Goal: Information Seeking & Learning: Learn about a topic

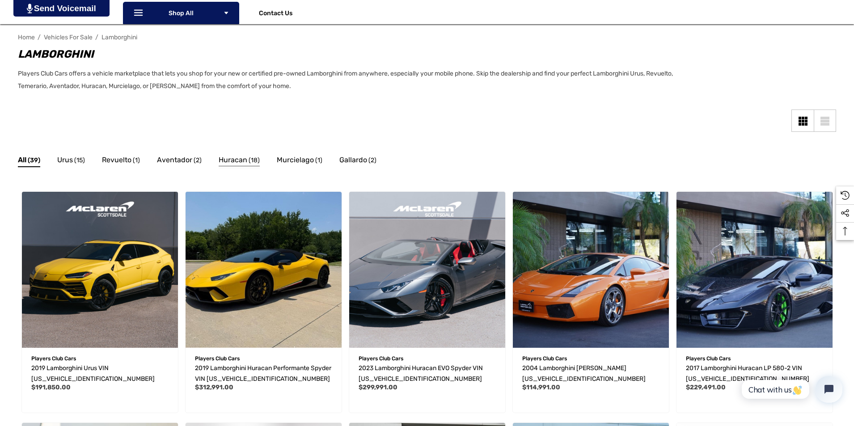
click at [227, 159] on span "Huracan" at bounding box center [233, 160] width 29 height 12
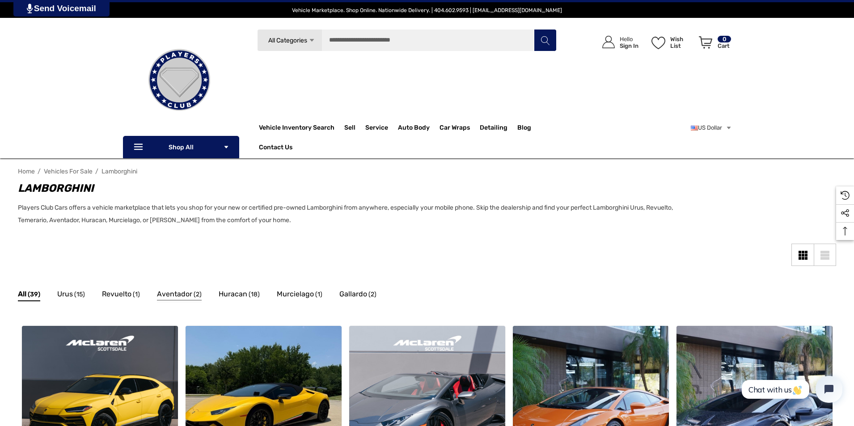
click at [167, 293] on span "Aventador" at bounding box center [174, 294] width 35 height 12
click at [244, 292] on span "Huracan" at bounding box center [233, 294] width 29 height 12
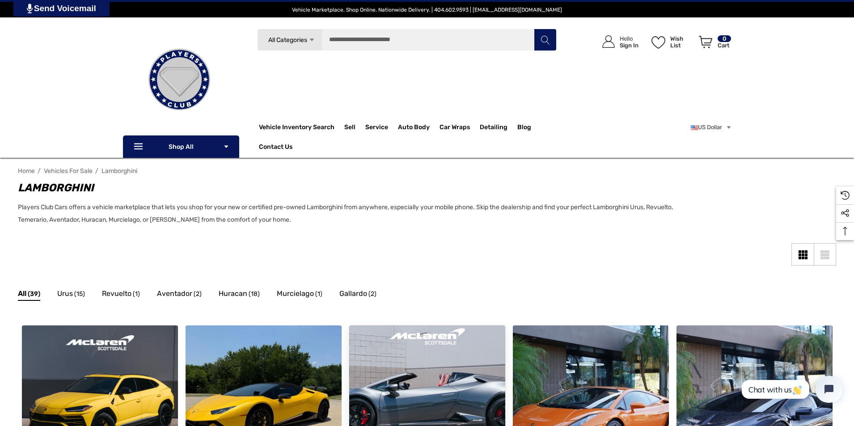
scroll to position [50, 0]
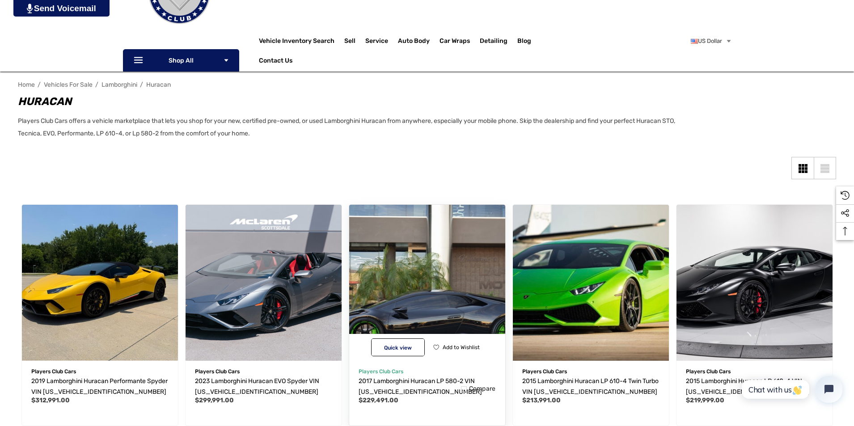
scroll to position [134, 0]
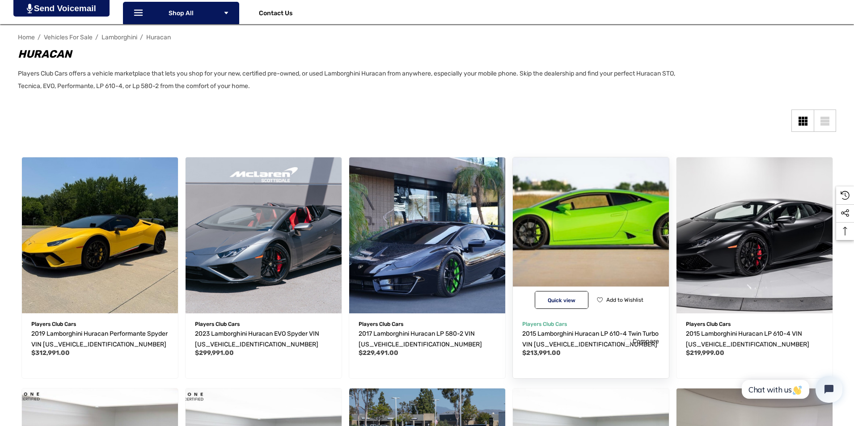
click at [573, 268] on img "2015 Lamborghini Huracan LP 610-4 Twin Turbo VIN ZHWUC1ZF7FLA03405,$213,991.00\a" at bounding box center [591, 235] width 172 height 172
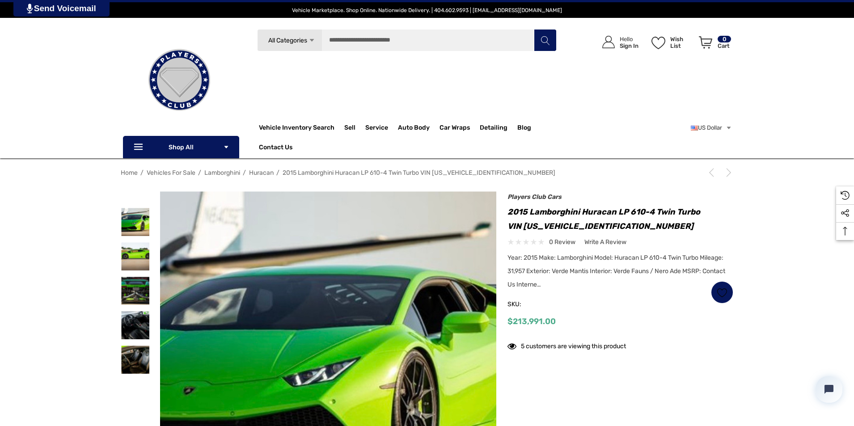
scroll to position [89, 0]
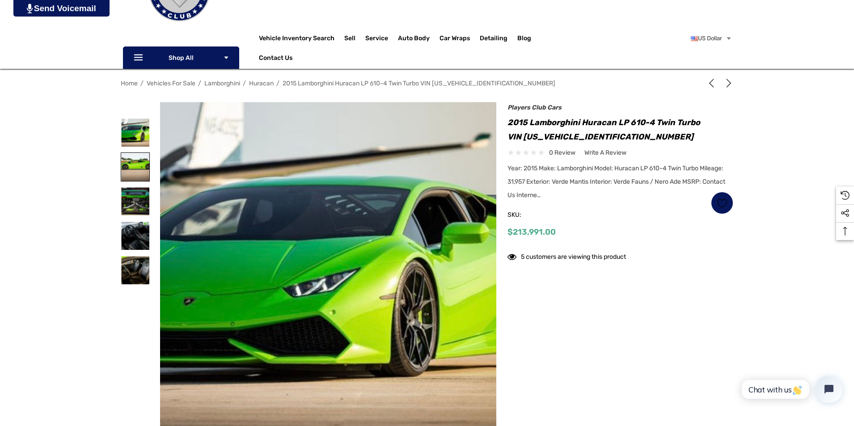
click at [139, 167] on img at bounding box center [135, 167] width 28 height 28
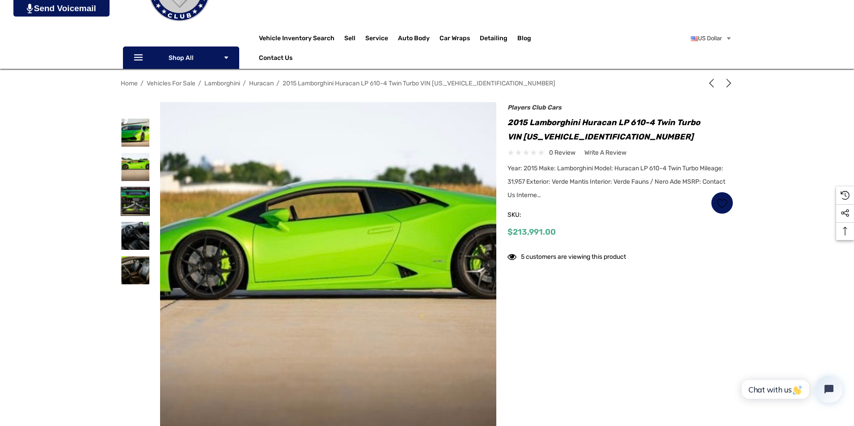
click at [137, 201] on img at bounding box center [135, 201] width 28 height 28
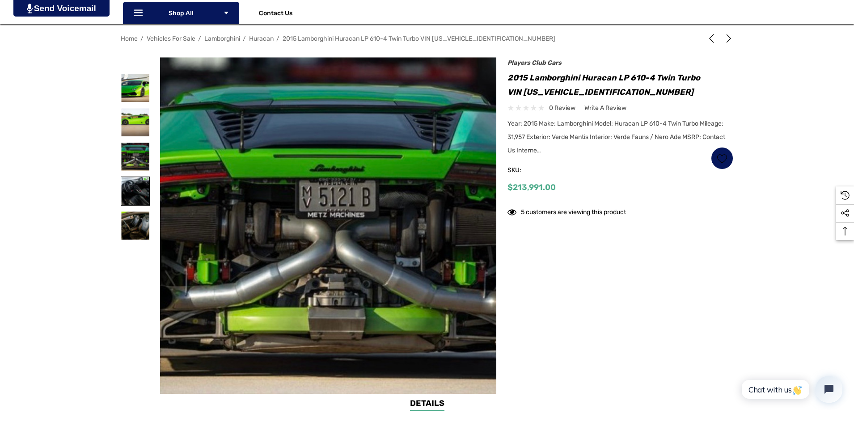
scroll to position [0, 0]
click at [134, 188] on img at bounding box center [135, 191] width 28 height 28
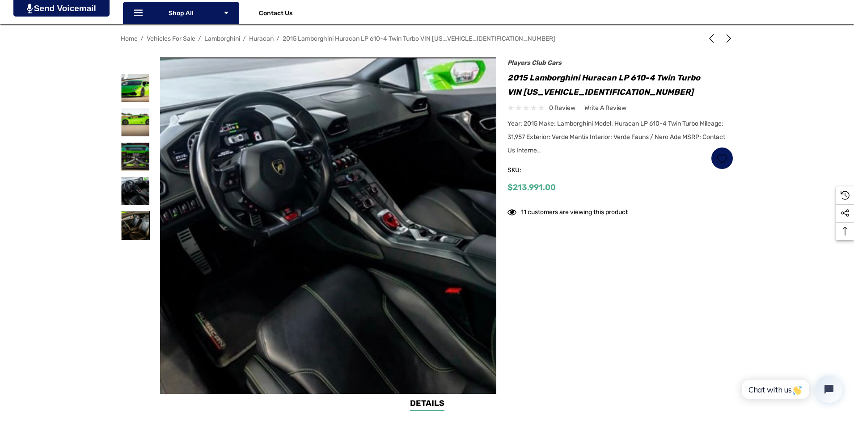
click at [133, 222] on img at bounding box center [135, 226] width 28 height 28
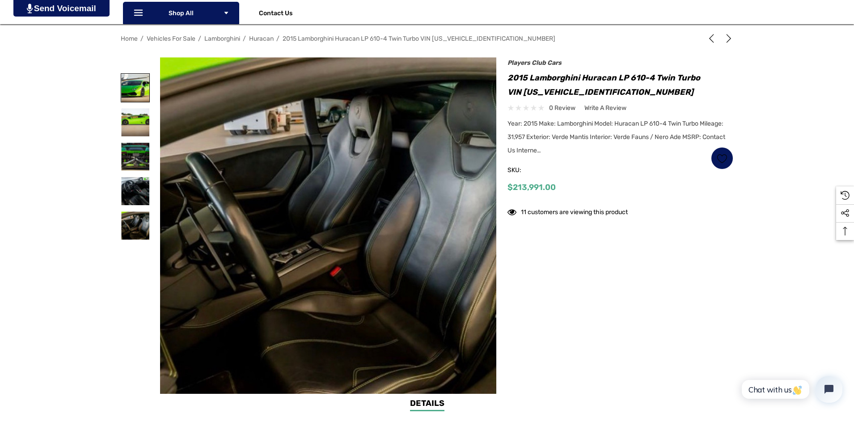
click at [136, 89] on img at bounding box center [135, 88] width 28 height 28
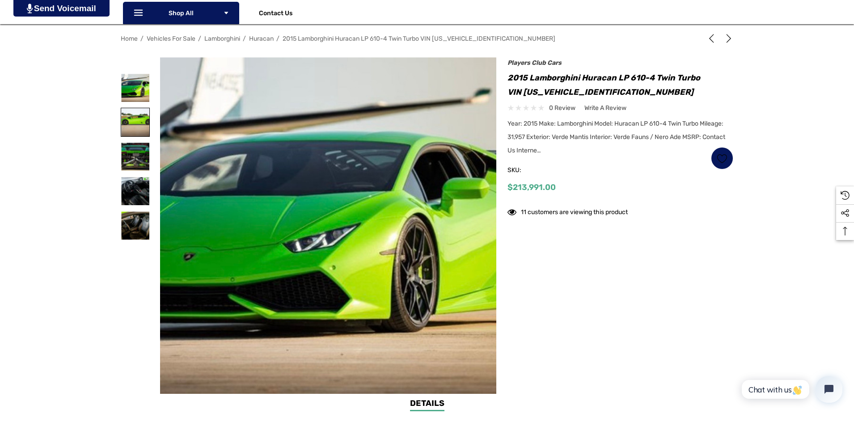
click at [140, 116] on img at bounding box center [135, 122] width 28 height 28
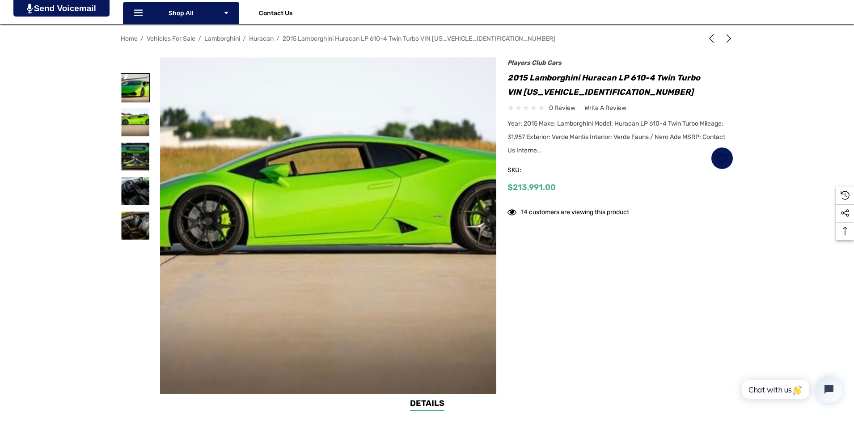
click at [130, 84] on img at bounding box center [135, 88] width 28 height 28
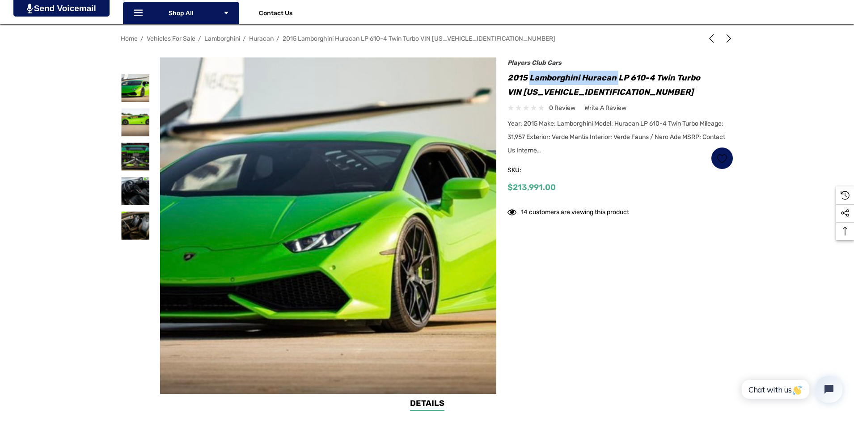
drag, startPoint x: 530, startPoint y: 77, endPoint x: 617, endPoint y: 74, distance: 87.3
click at [617, 74] on h1 "2015 Lamborghini Huracan LP 610-4 Twin Turbo VIN [US_VEHICLE_IDENTIFICATION_NUM…" at bounding box center [621, 85] width 226 height 29
copy h1 "Lamborghini Huracan"
